Goal: Task Accomplishment & Management: Use online tool/utility

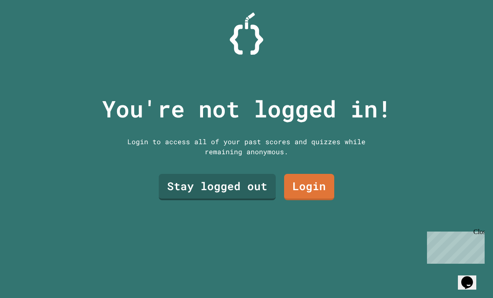
click at [187, 200] on link "Stay logged out" at bounding box center [217, 187] width 117 height 26
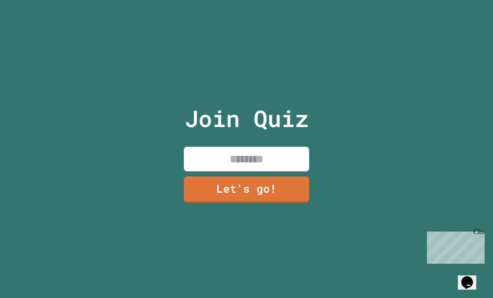
click at [293, 169] on input at bounding box center [246, 159] width 125 height 25
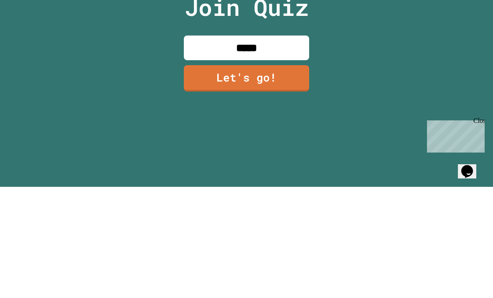
type input "******"
click at [292, 176] on link "Let's go!" at bounding box center [246, 189] width 125 height 26
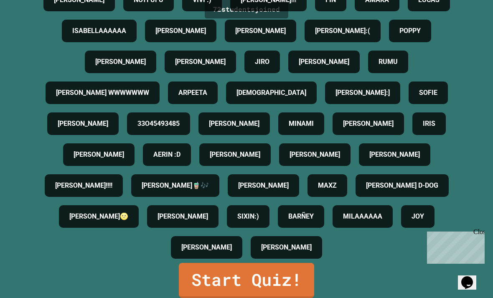
click at [298, 273] on link "Start Quiz!" at bounding box center [246, 280] width 135 height 35
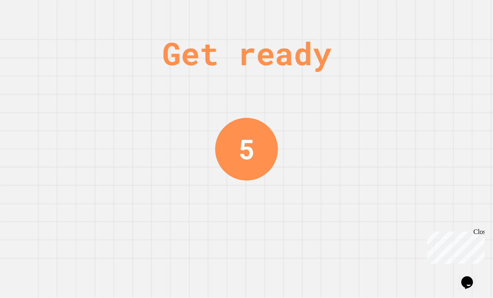
scroll to position [0, 0]
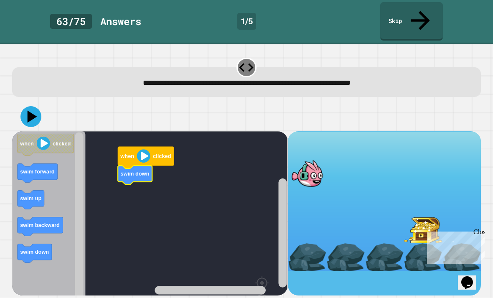
click at [152, 147] on icon "Blockly Workspace" at bounding box center [146, 158] width 56 height 22
click at [16, 102] on div at bounding box center [246, 116] width 468 height 29
click at [25, 106] on icon at bounding box center [30, 116] width 21 height 21
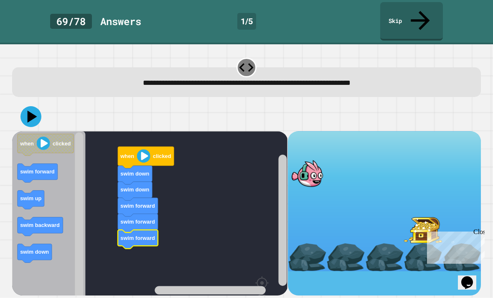
click at [144, 149] on image "Blockly Workspace" at bounding box center [143, 155] width 13 height 13
click at [16, 102] on div at bounding box center [246, 116] width 468 height 29
click at [15, 102] on div at bounding box center [246, 116] width 468 height 29
click at [25, 106] on icon at bounding box center [30, 116] width 21 height 21
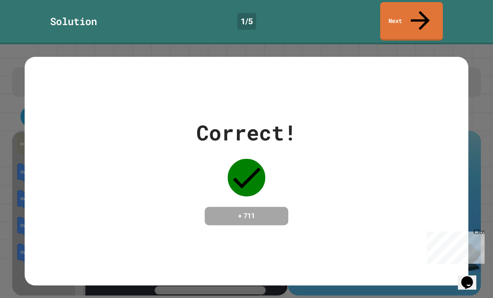
click at [92, 166] on div "Correct! + 711" at bounding box center [246, 171] width 443 height 108
click at [153, 89] on div "Correct! + 711" at bounding box center [246, 171] width 443 height 228
click at [152, 89] on div "Correct! + 711" at bounding box center [246, 171] width 443 height 228
click at [478, 231] on div "Close" at bounding box center [478, 233] width 10 height 10
click at [413, 15] on link "Next" at bounding box center [411, 21] width 63 height 38
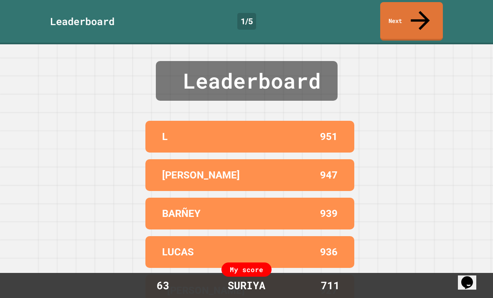
click at [419, 12] on icon at bounding box center [420, 20] width 28 height 28
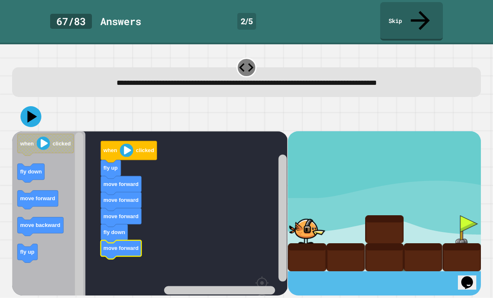
click at [137, 147] on text "clicked" at bounding box center [145, 150] width 18 height 6
click at [37, 106] on icon at bounding box center [30, 116] width 21 height 21
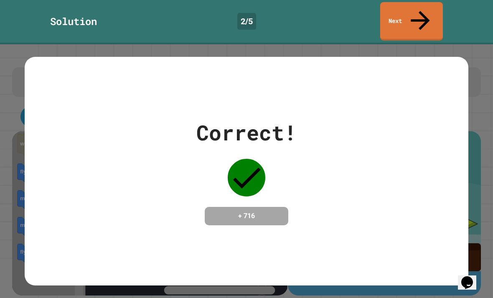
click at [419, 13] on icon at bounding box center [420, 20] width 28 height 28
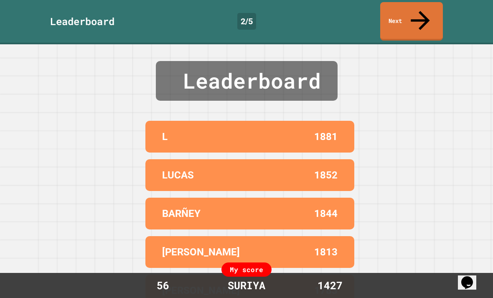
click at [403, 10] on link "Next" at bounding box center [411, 21] width 63 height 38
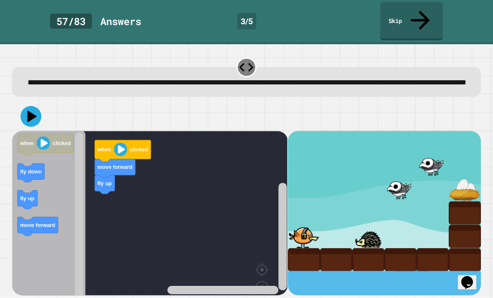
scroll to position [20, 0]
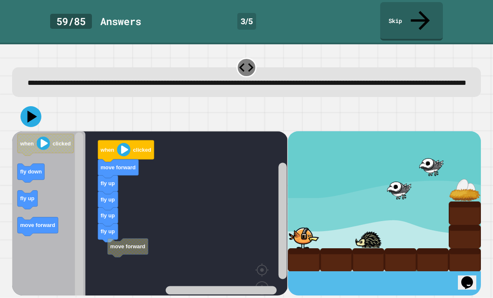
click at [123, 233] on rect "Blockly Workspace" at bounding box center [149, 229] width 275 height 196
click at [123, 245] on text "move forward" at bounding box center [113, 248] width 35 height 6
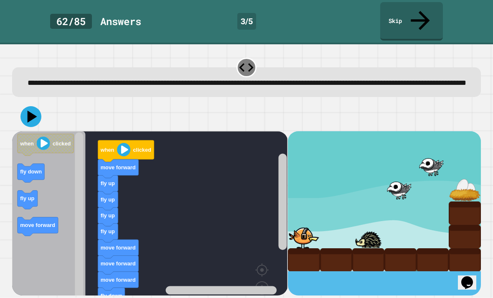
click at [28, 110] on icon at bounding box center [33, 116] width 10 height 12
click at [40, 106] on button at bounding box center [30, 116] width 21 height 21
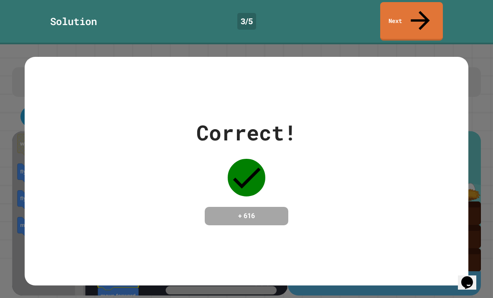
scroll to position [0, 0]
click at [409, 15] on link "Next" at bounding box center [411, 21] width 63 height 38
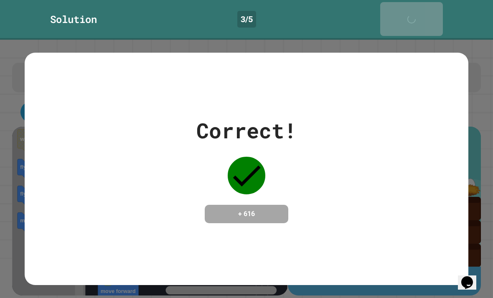
click at [409, 15] on div "Next" at bounding box center [411, 18] width 21 height 25
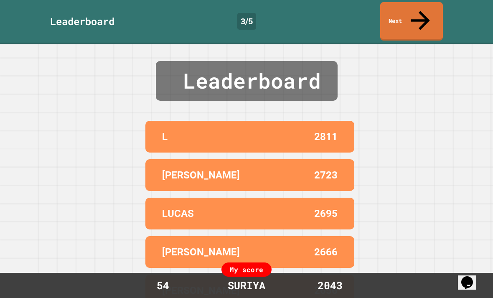
click at [422, 19] on link "Next" at bounding box center [411, 21] width 63 height 38
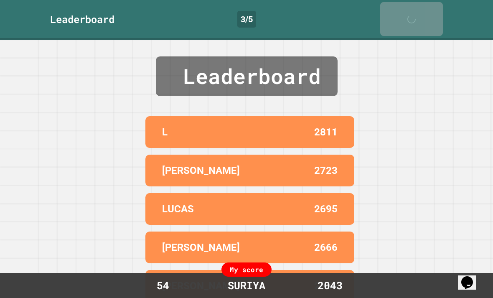
click at [422, 19] on link "Next" at bounding box center [411, 19] width 63 height 34
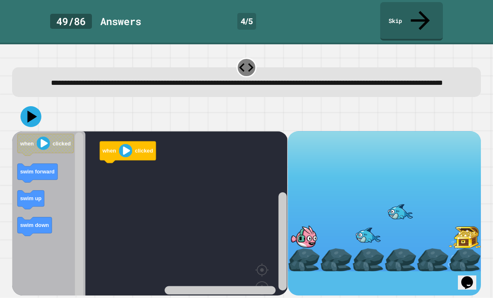
scroll to position [27, 0]
click at [121, 146] on rect "Blockly Workspace" at bounding box center [149, 229] width 275 height 196
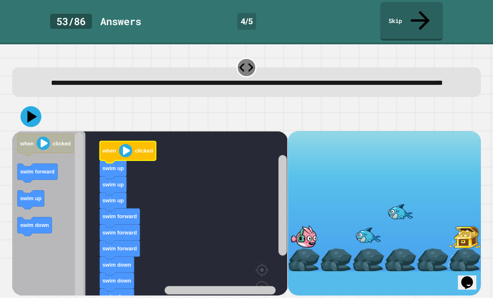
click at [118, 141] on icon "Blockly Workspace" at bounding box center [128, 152] width 56 height 22
click at [123, 144] on image "Blockly Workspace" at bounding box center [125, 150] width 13 height 13
click at [30, 110] on icon at bounding box center [33, 116] width 10 height 12
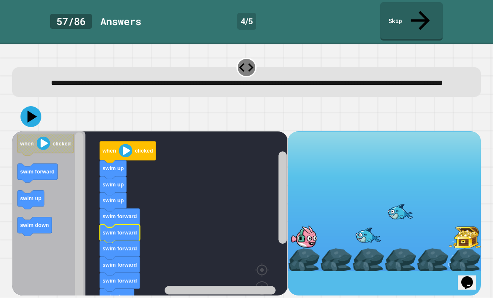
click at [43, 136] on image "Blockly Workspace" at bounding box center [43, 142] width 13 height 13
click at [38, 106] on icon at bounding box center [30, 116] width 21 height 21
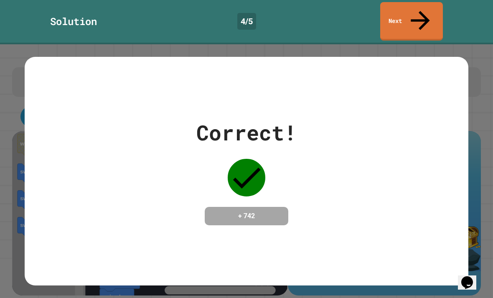
scroll to position [0, 0]
click at [418, 15] on link "Next" at bounding box center [411, 21] width 63 height 38
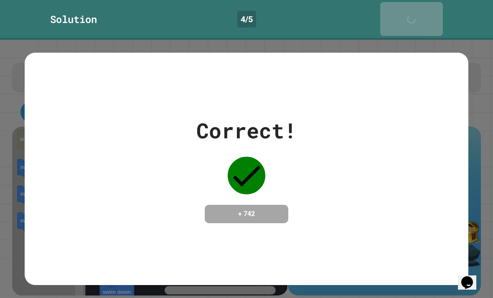
click at [418, 15] on icon at bounding box center [413, 23] width 17 height 17
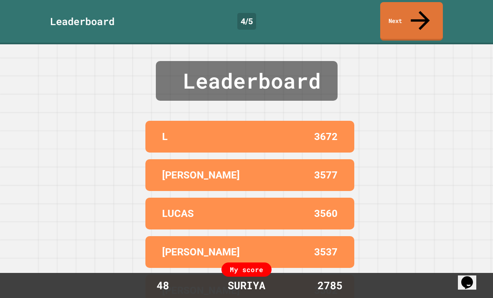
click at [422, 17] on link "Next" at bounding box center [411, 21] width 63 height 38
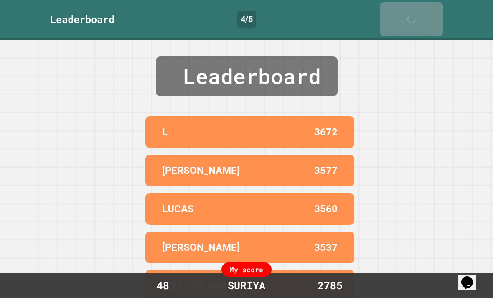
click at [422, 17] on link "Next" at bounding box center [411, 19] width 63 height 34
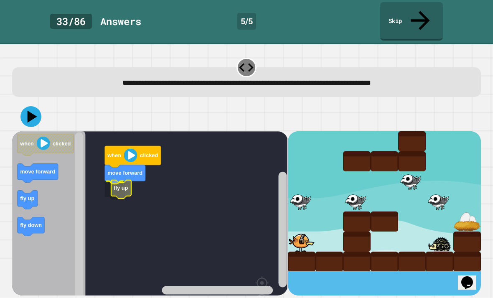
click at [127, 176] on rect "Blockly Workspace" at bounding box center [149, 235] width 275 height 209
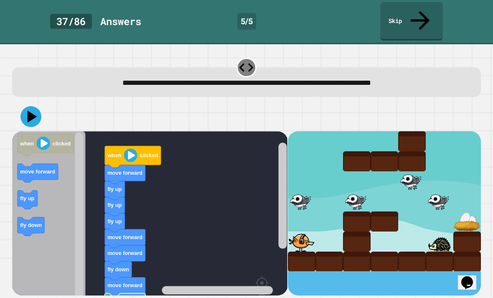
click at [31, 110] on icon at bounding box center [33, 116] width 10 height 12
